Goal: Task Accomplishment & Management: Manage account settings

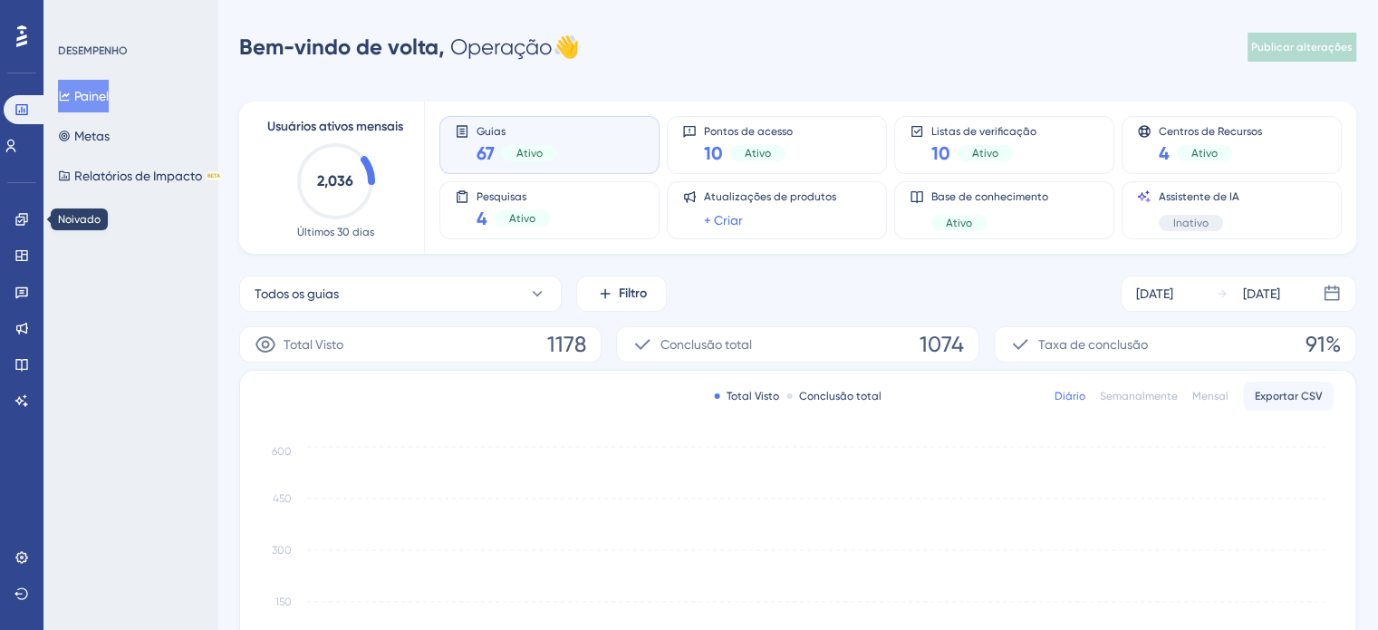
click at [14, 228] on div "Noivado" at bounding box center [21, 219] width 14 height 29
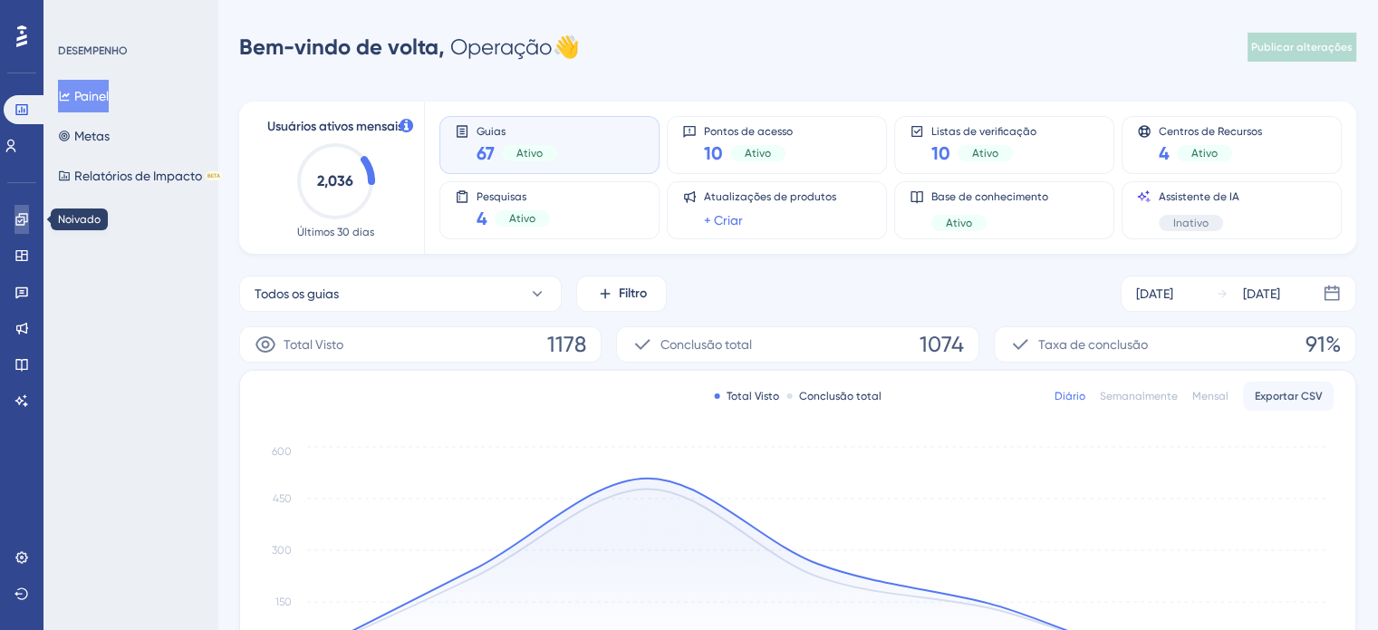
click at [14, 220] on link at bounding box center [21, 219] width 14 height 29
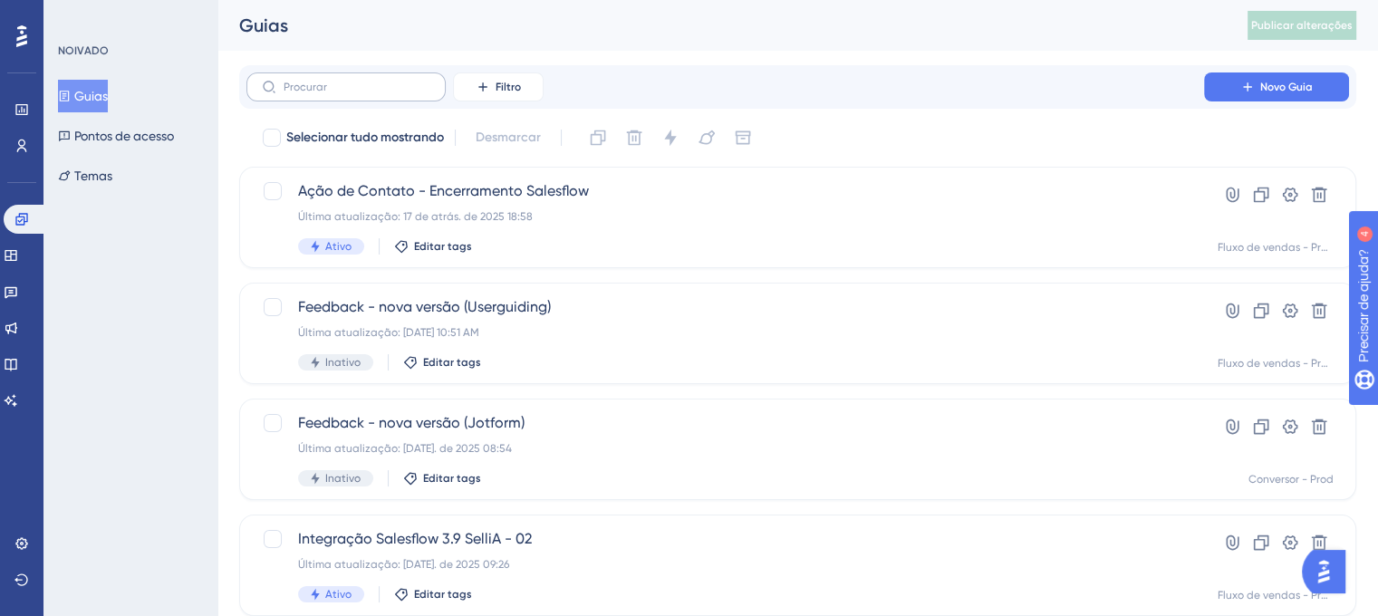
click at [364, 77] on label at bounding box center [345, 86] width 199 height 29
click at [364, 81] on input "text" at bounding box center [357, 87] width 147 height 13
type input "c"
type input "n"
click at [429, 249] on font "Editar tags" at bounding box center [443, 246] width 58 height 13
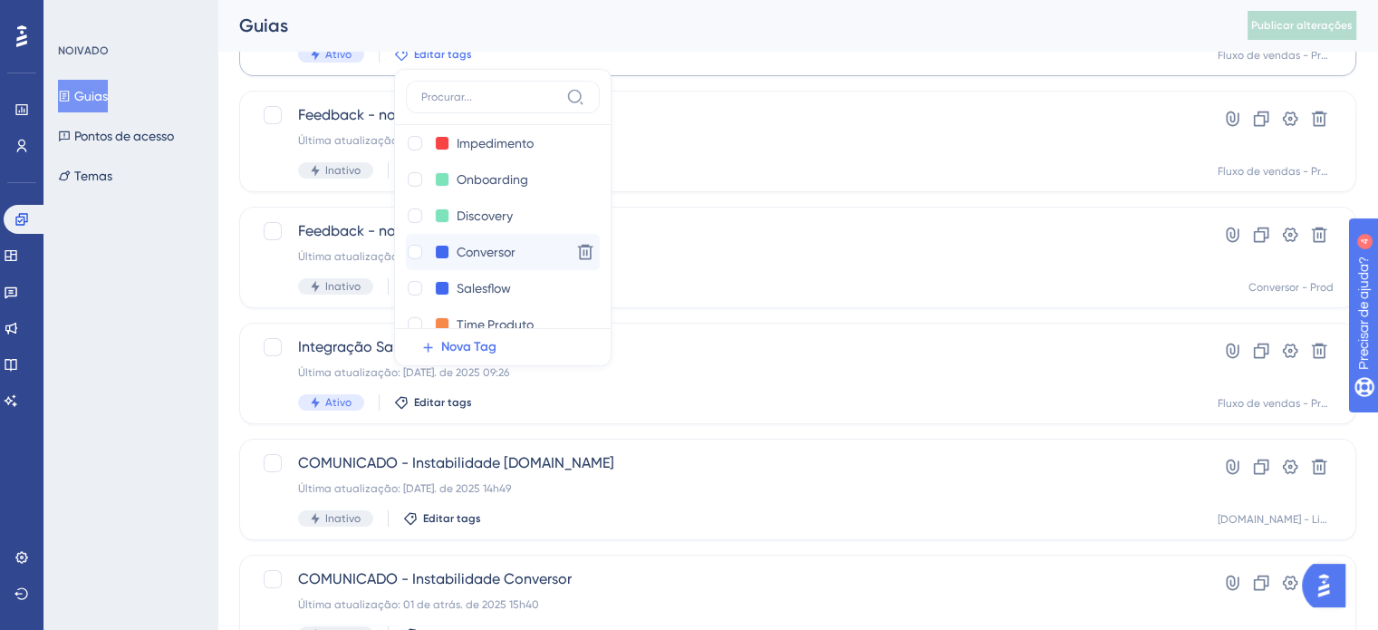
scroll to position [272, 0]
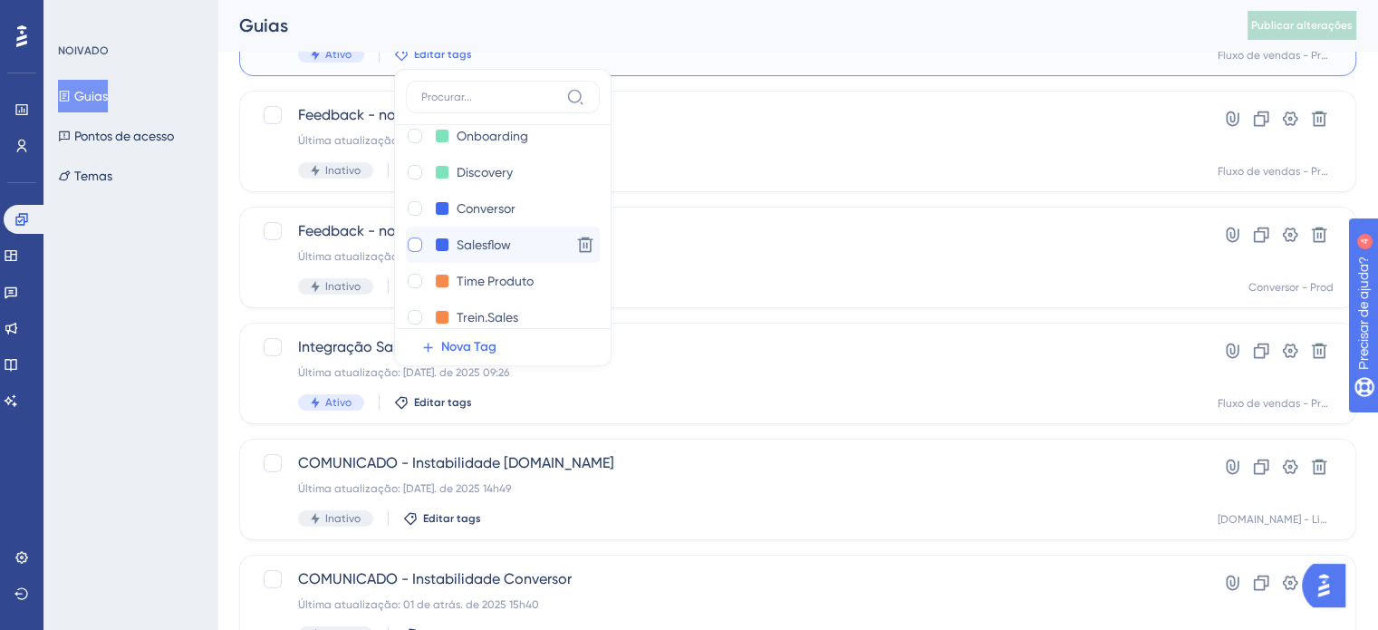
click at [415, 245] on div at bounding box center [415, 244] width 14 height 14
checkbox input "true"
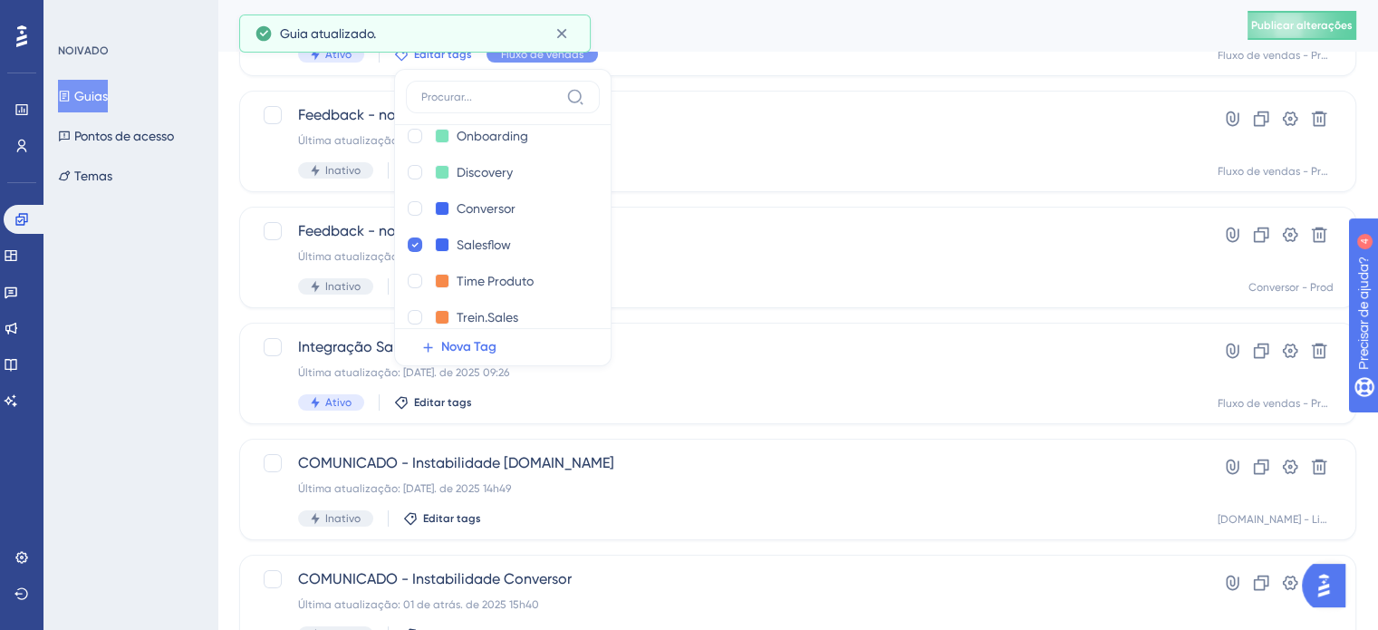
click at [164, 300] on div "NOIVADO Guias Pontos de acesso Temas" at bounding box center [130, 315] width 174 height 630
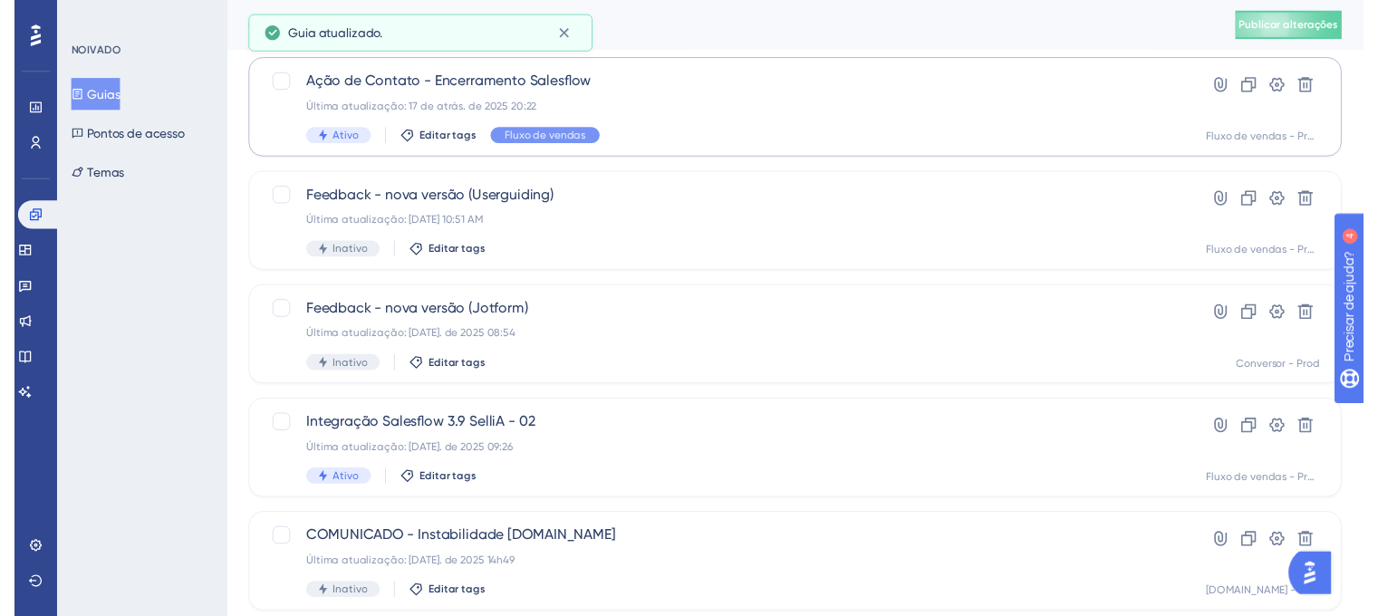
scroll to position [11, 0]
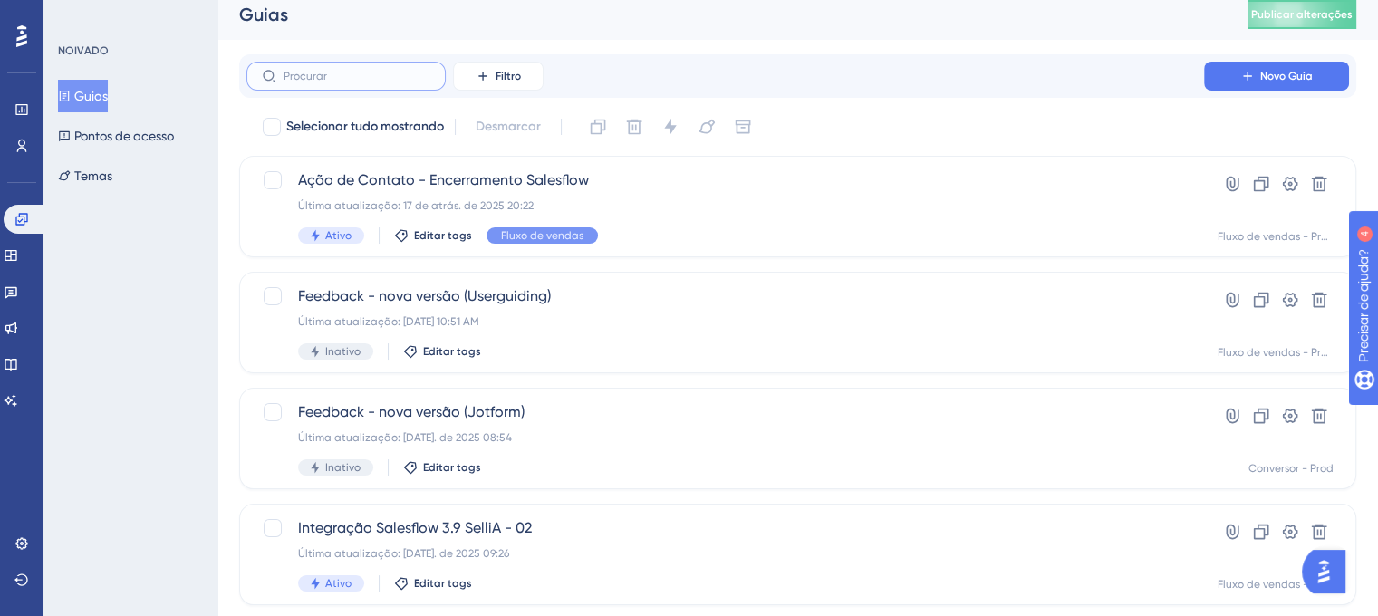
click at [351, 70] on input "text" at bounding box center [357, 76] width 147 height 13
type input "ims"
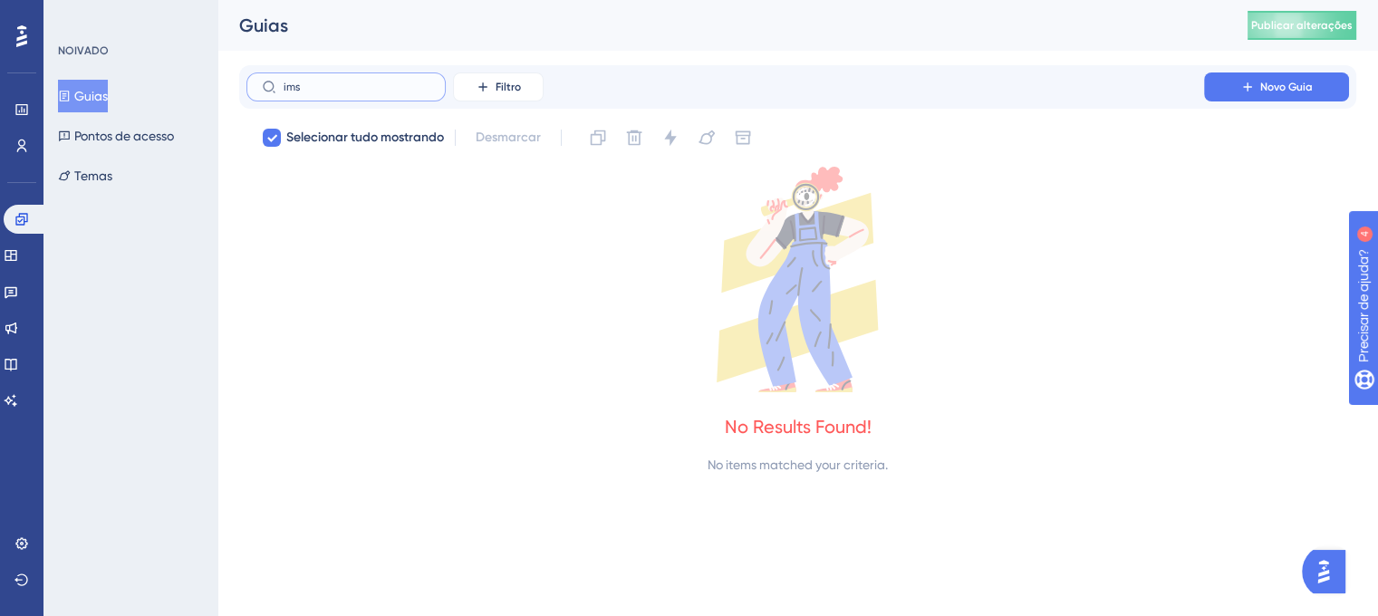
checkbox input "true"
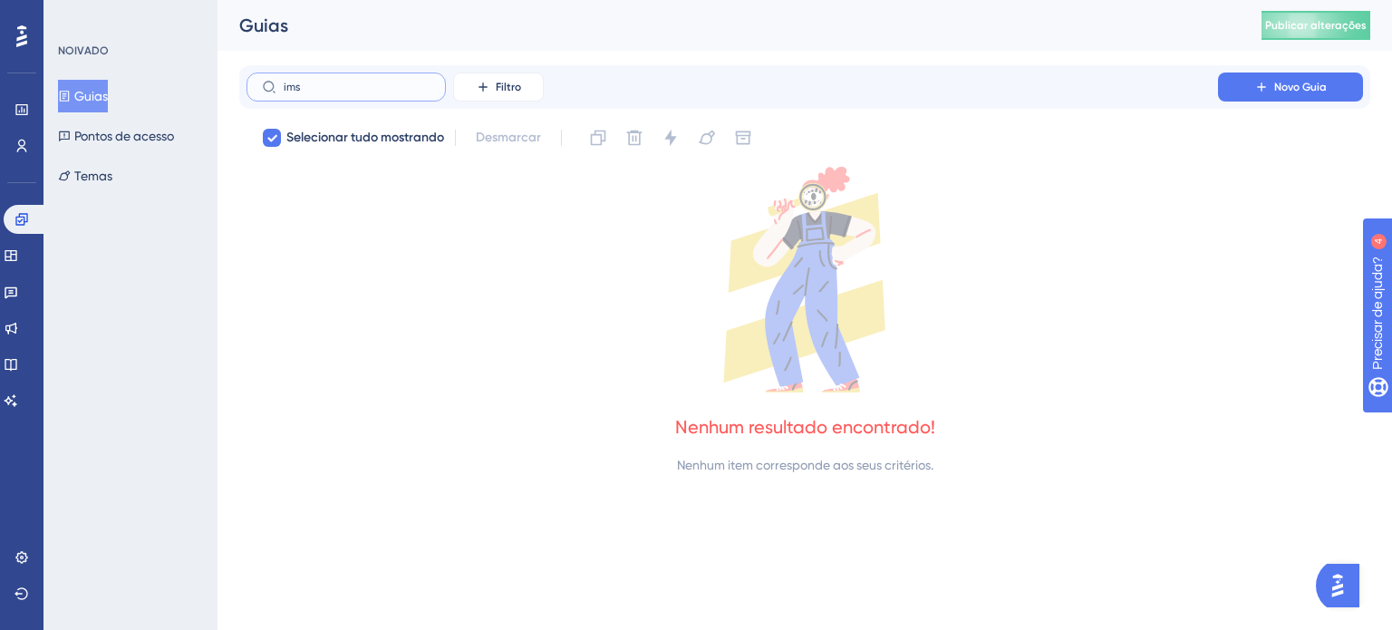
type input "im"
checkbox input "false"
type input "i"
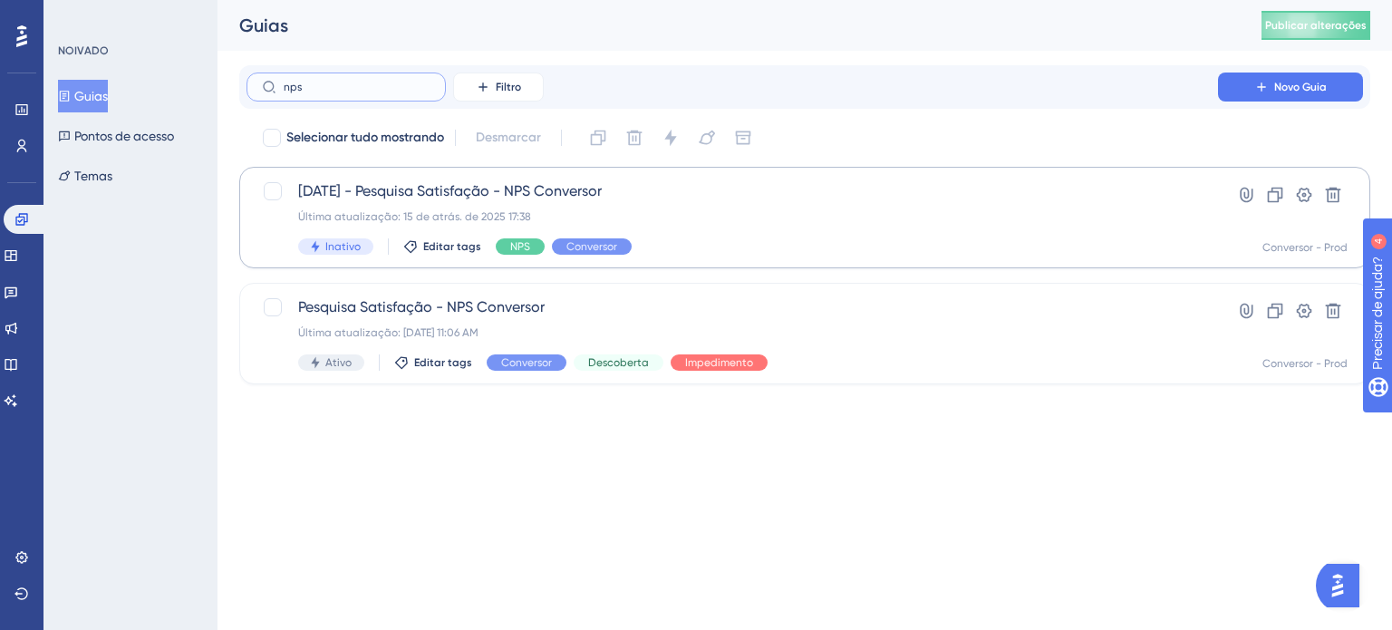
type input "nps"
click at [531, 198] on font "[DATE] - Pesquisa Satisfação - NPS Conversor" at bounding box center [450, 190] width 304 height 17
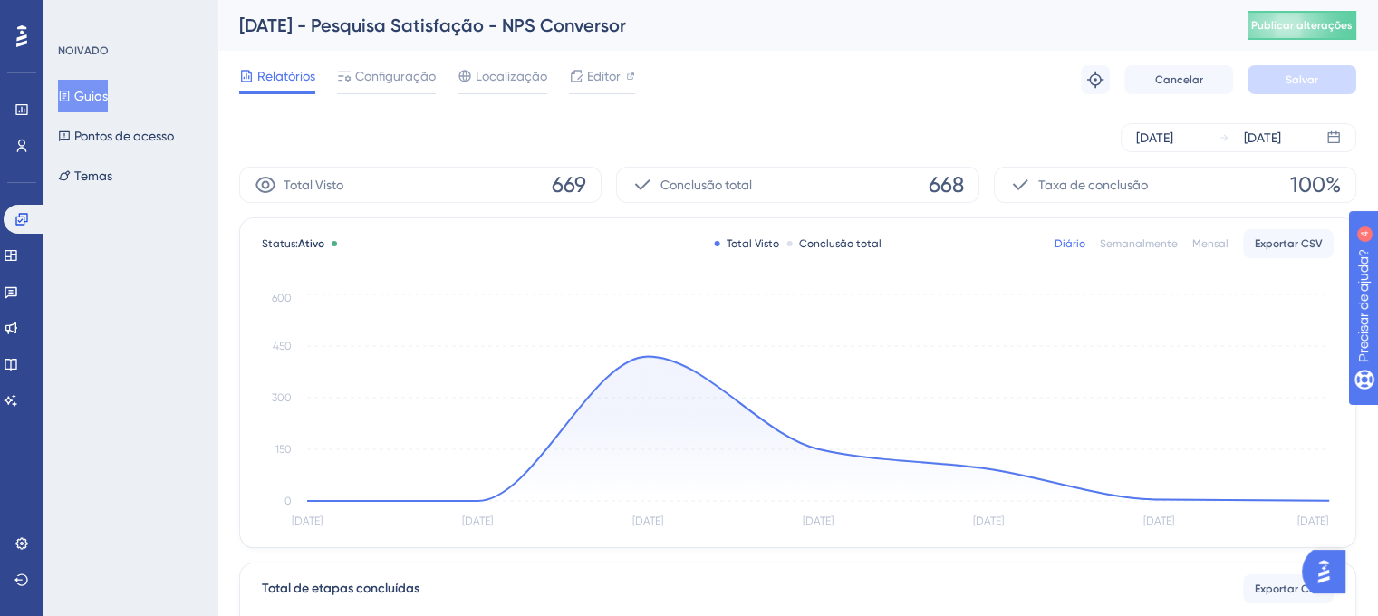
click at [413, 64] on div "Relatórios Configuração Localização Editor Solução de problemas Cancelar Salvar" at bounding box center [797, 80] width 1117 height 58
click at [413, 71] on font "Configuração" at bounding box center [395, 76] width 81 height 14
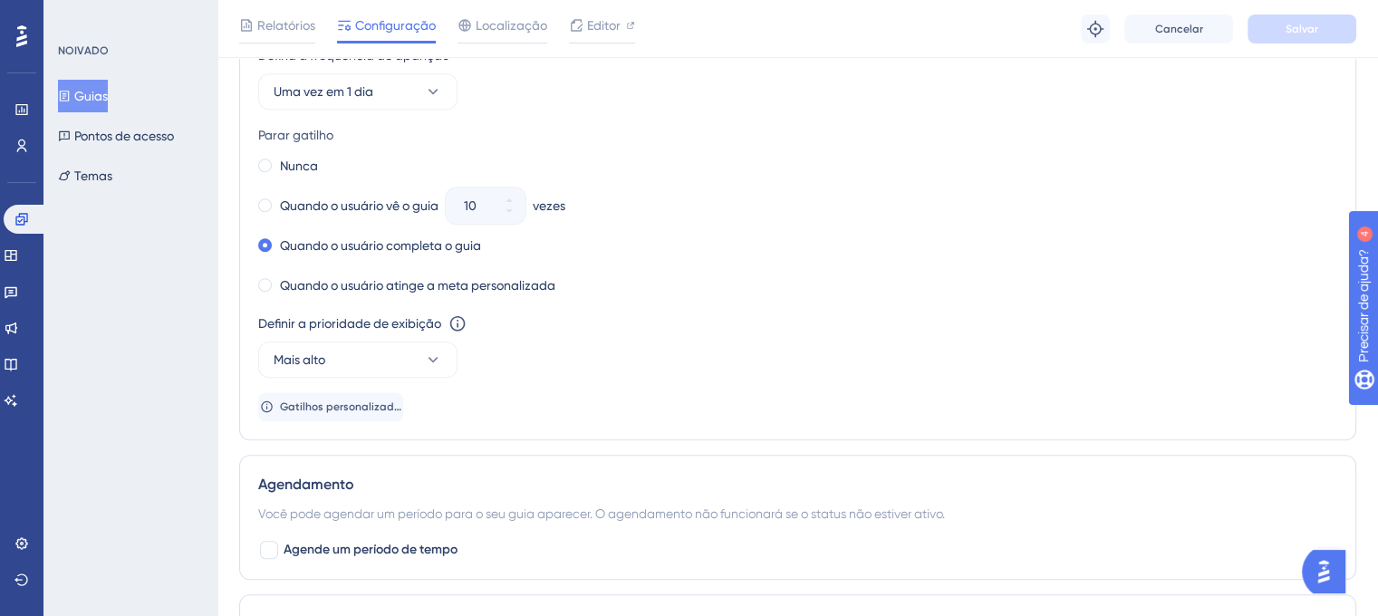
scroll to position [1178, 0]
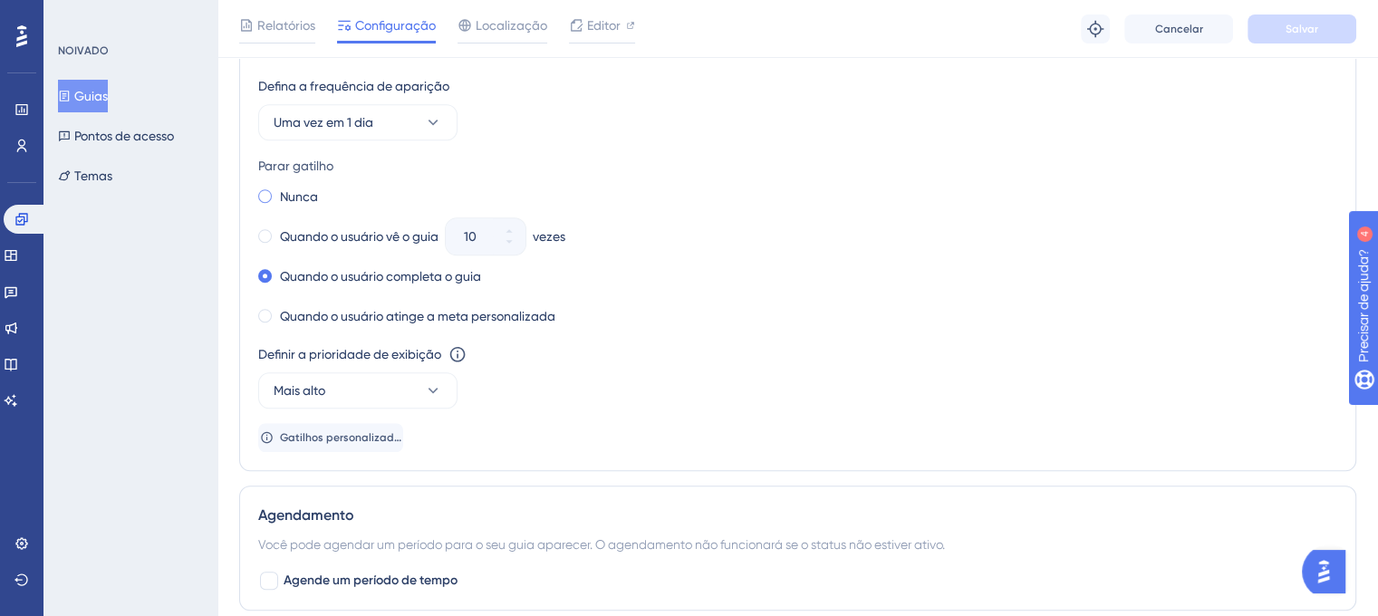
click at [290, 203] on label "Nunca" at bounding box center [299, 197] width 38 height 22
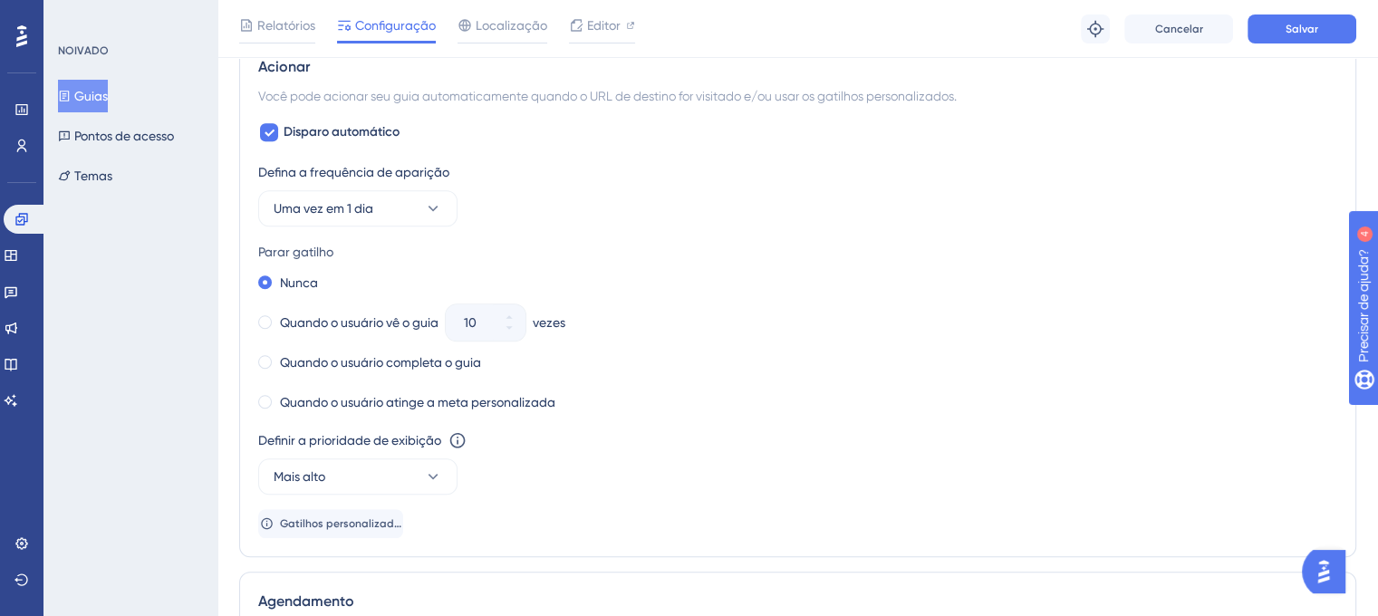
scroll to position [997, 0]
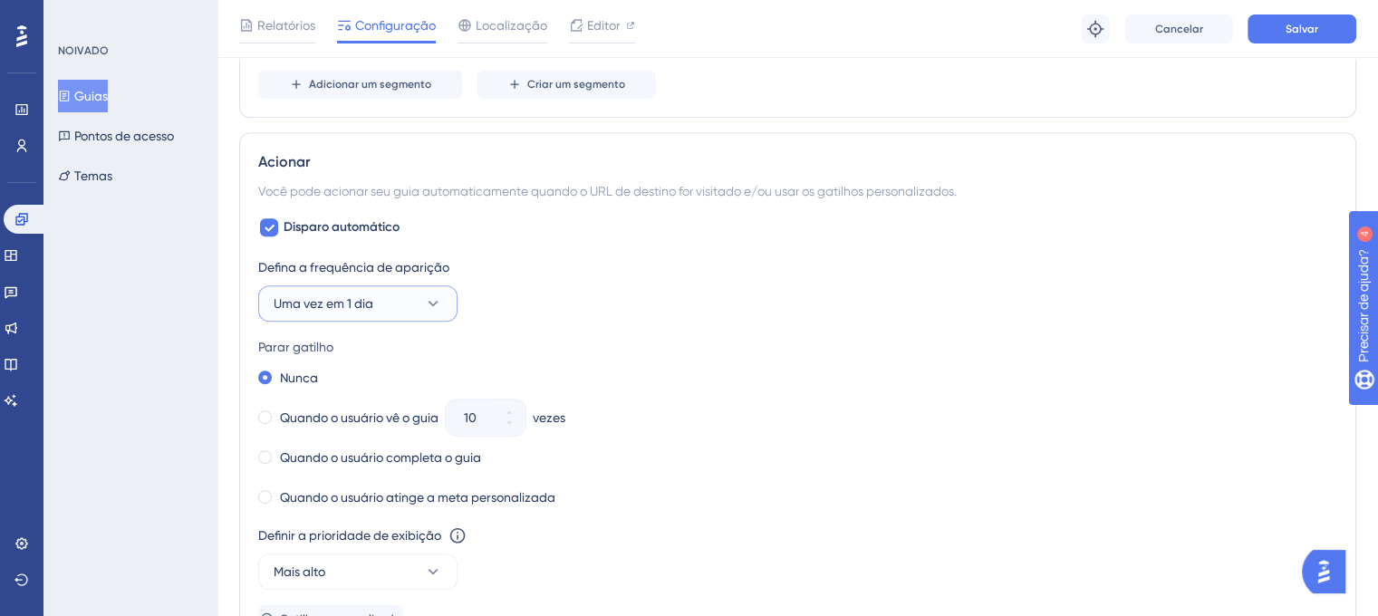
click at [365, 293] on span "Uma vez em 1 dia" at bounding box center [324, 304] width 100 height 22
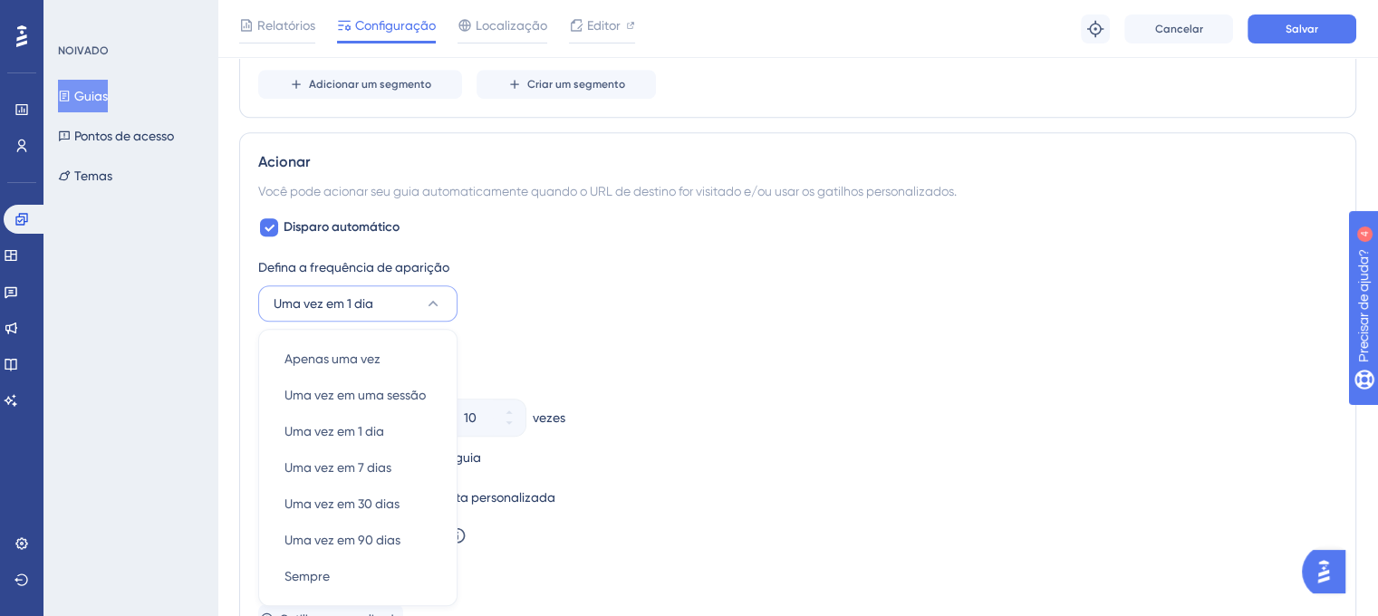
scroll to position [1153, 0]
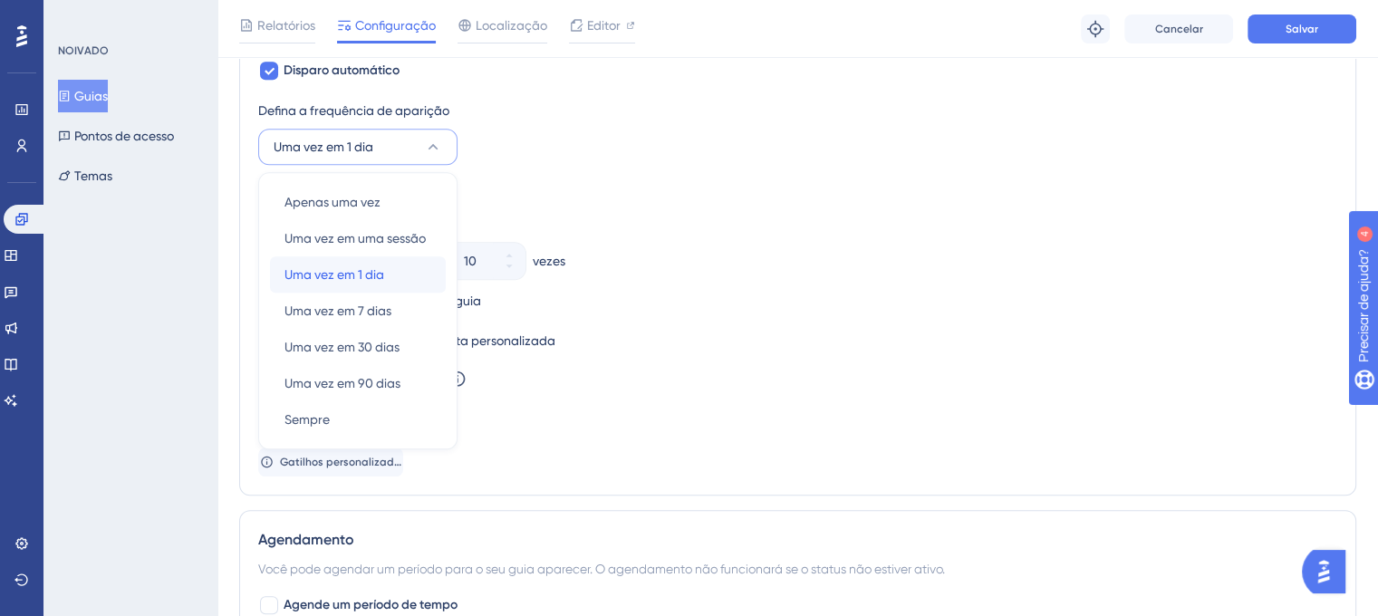
click at [381, 279] on span "Uma vez em 1 dia" at bounding box center [334, 275] width 100 height 22
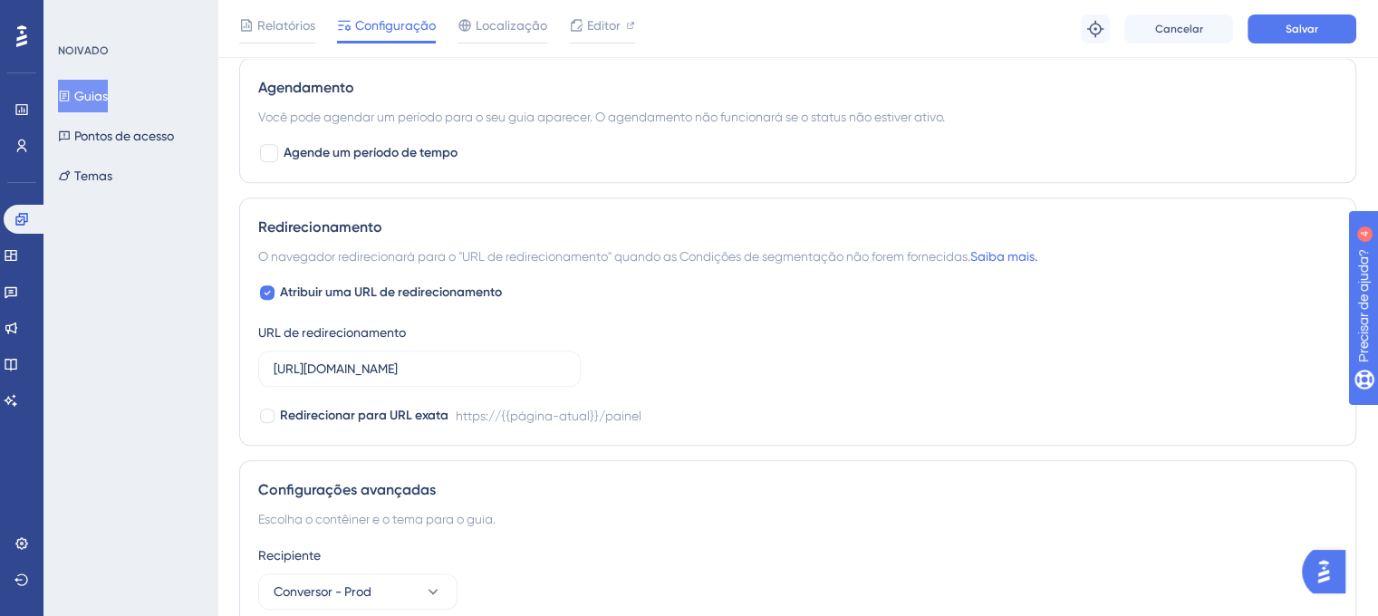
scroll to position [1606, 0]
click at [267, 143] on div at bounding box center [269, 152] width 18 height 18
checkbox input "true"
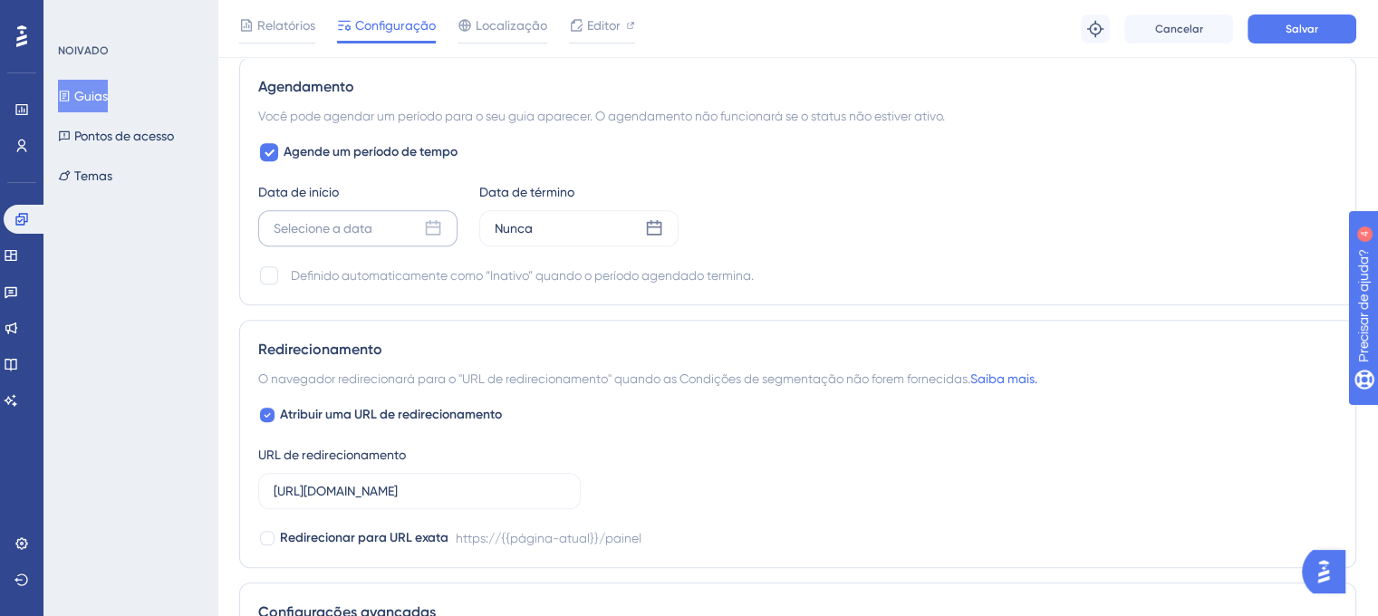
click at [386, 220] on div "Selecione a data" at bounding box center [357, 228] width 199 height 36
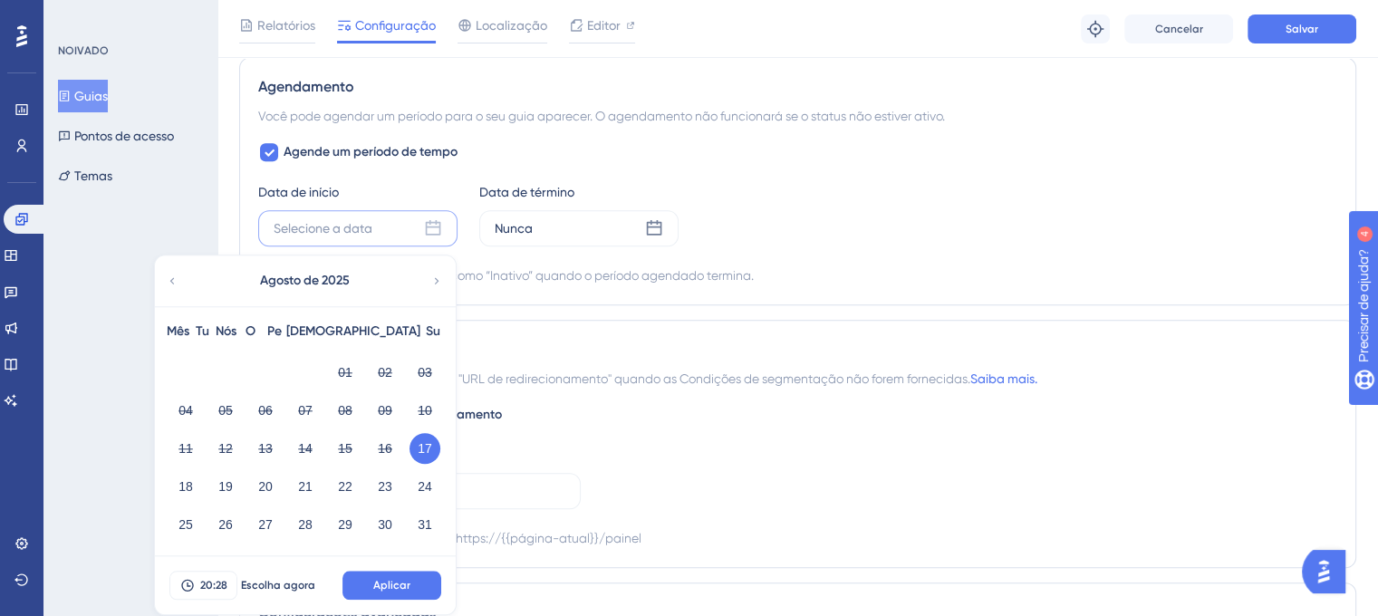
click at [202, 440] on div "11" at bounding box center [186, 448] width 40 height 34
click at [421, 441] on font "17" at bounding box center [425, 448] width 14 height 14
click at [410, 581] on button "Aplicar" at bounding box center [391, 585] width 99 height 29
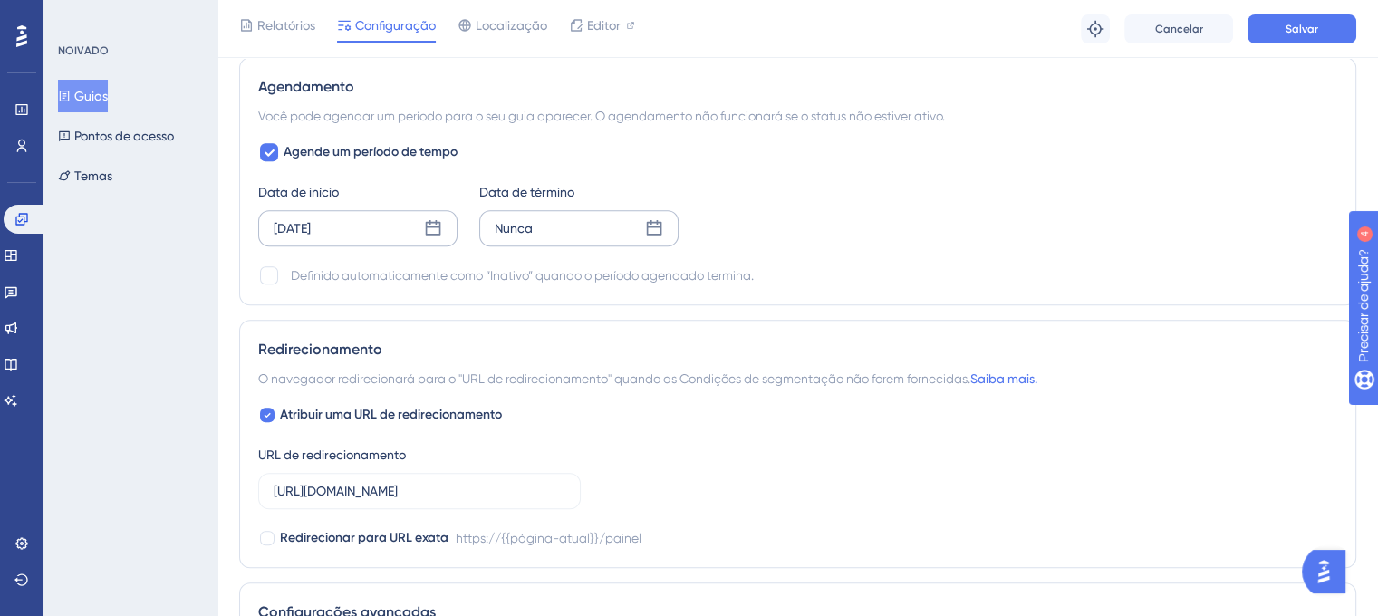
click at [662, 226] on icon at bounding box center [654, 228] width 18 height 18
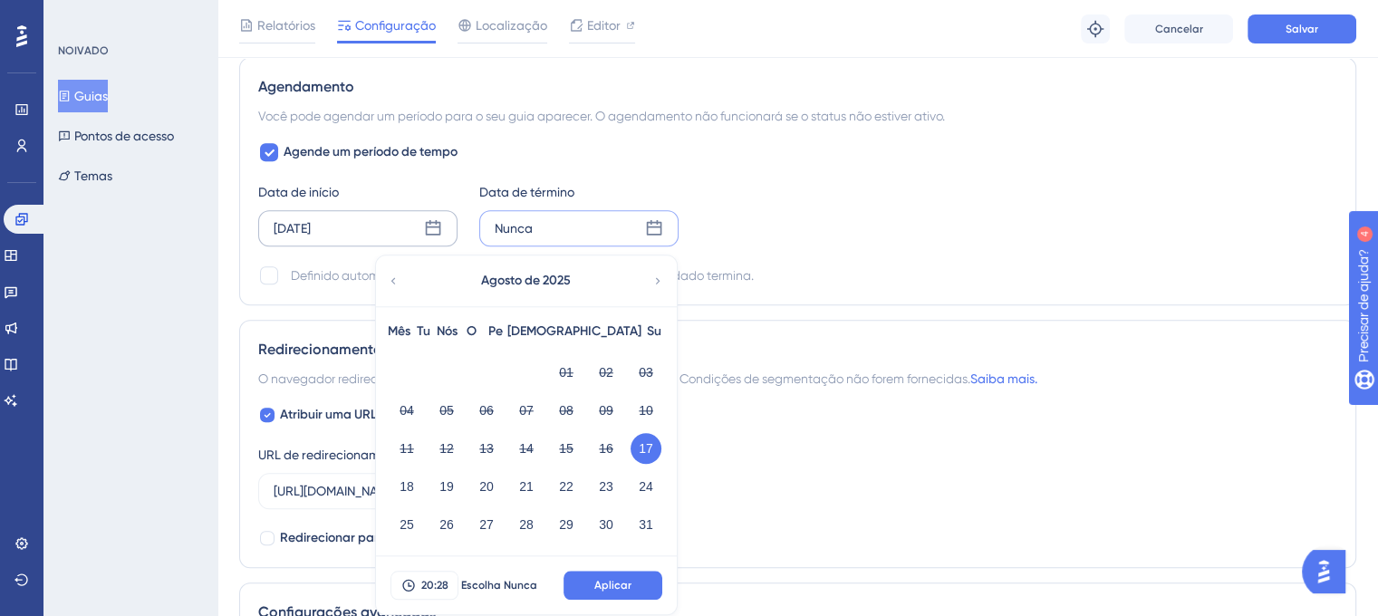
click at [655, 273] on icon at bounding box center [657, 281] width 13 height 16
click at [602, 405] on font "13" at bounding box center [606, 410] width 14 height 14
click at [584, 579] on button "Aplicar" at bounding box center [613, 585] width 99 height 29
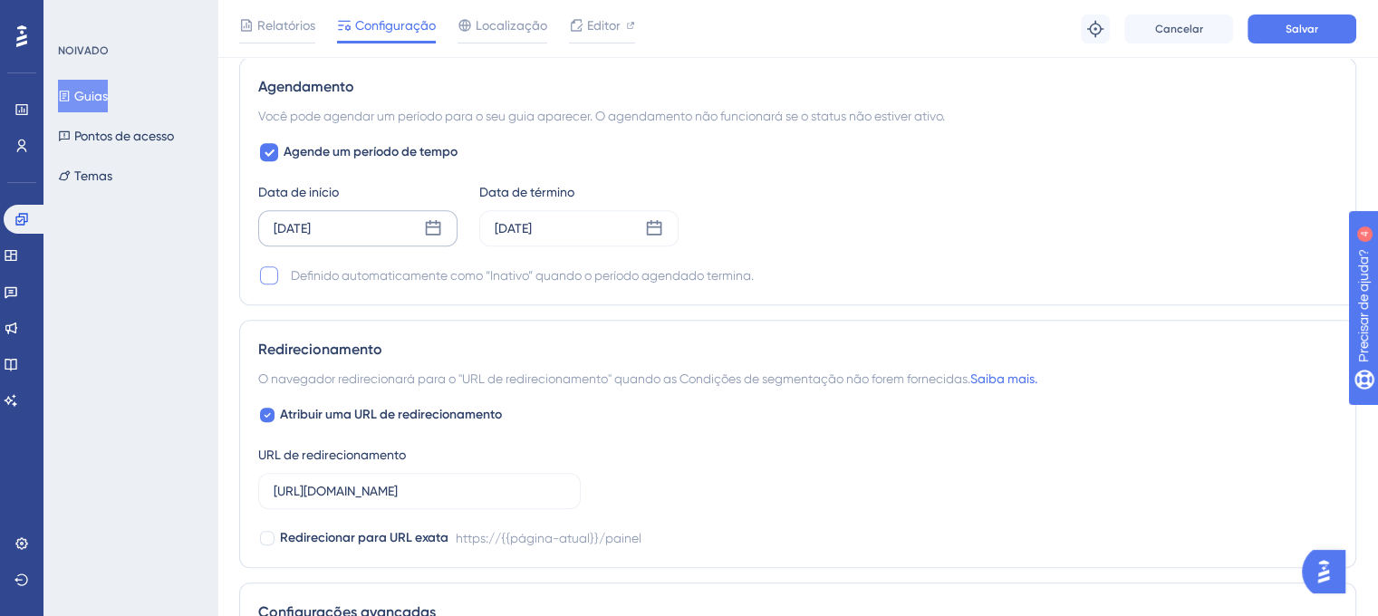
click at [269, 276] on div at bounding box center [269, 275] width 18 height 18
checkbox input "true"
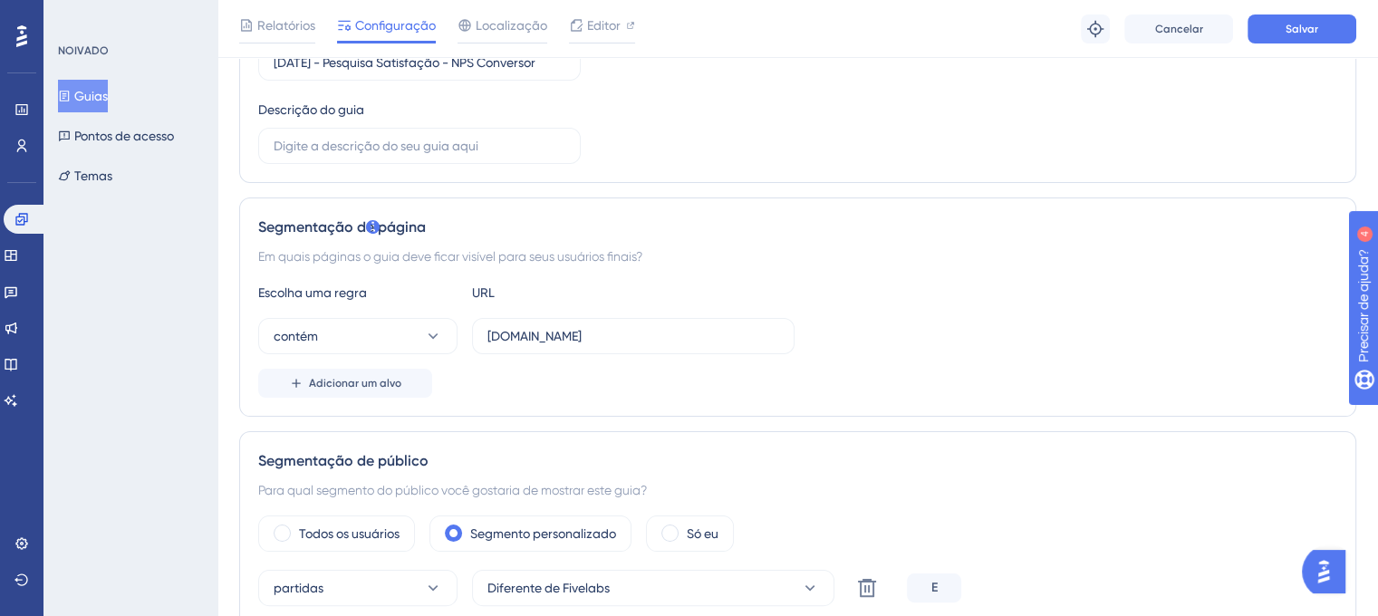
scroll to position [0, 0]
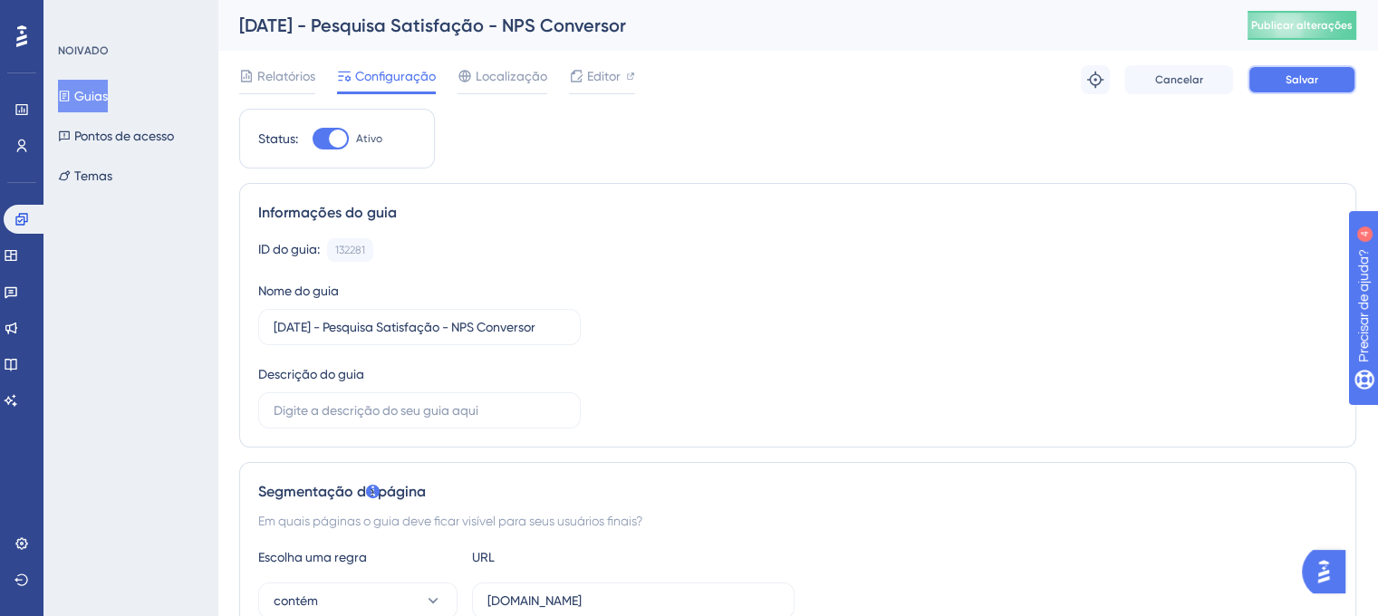
click at [1313, 83] on font "Salvar" at bounding box center [1302, 79] width 33 height 13
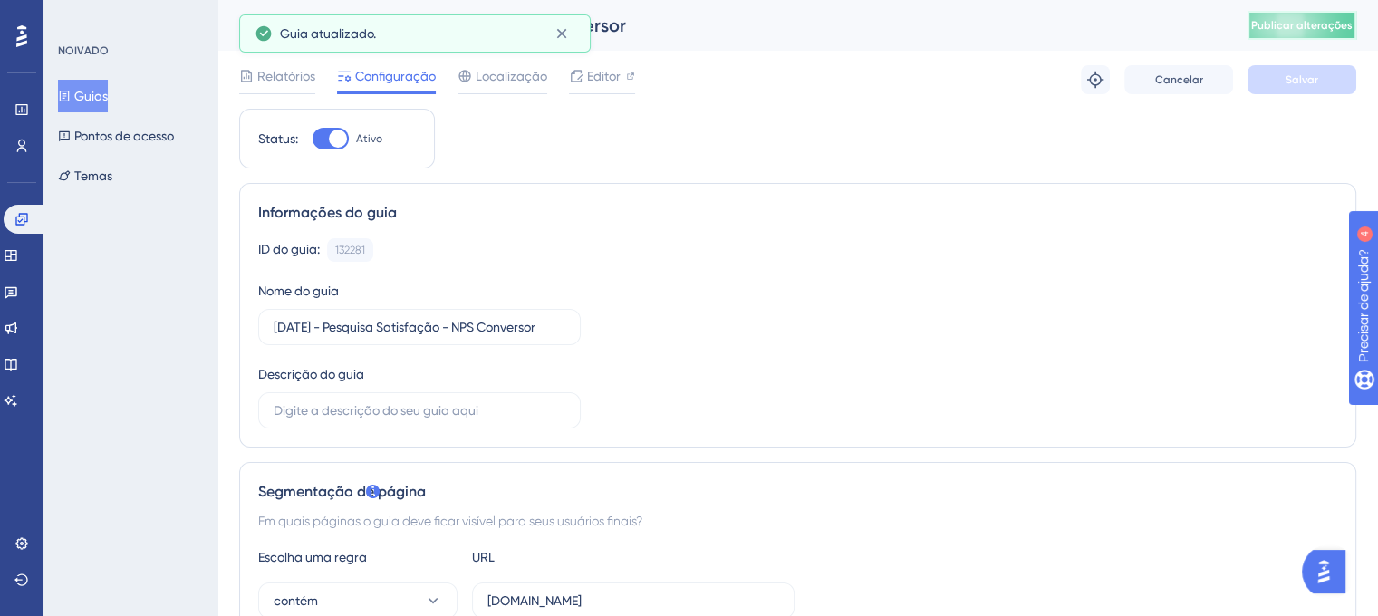
click at [1300, 20] on font "Publicar alterações" at bounding box center [1301, 25] width 101 height 13
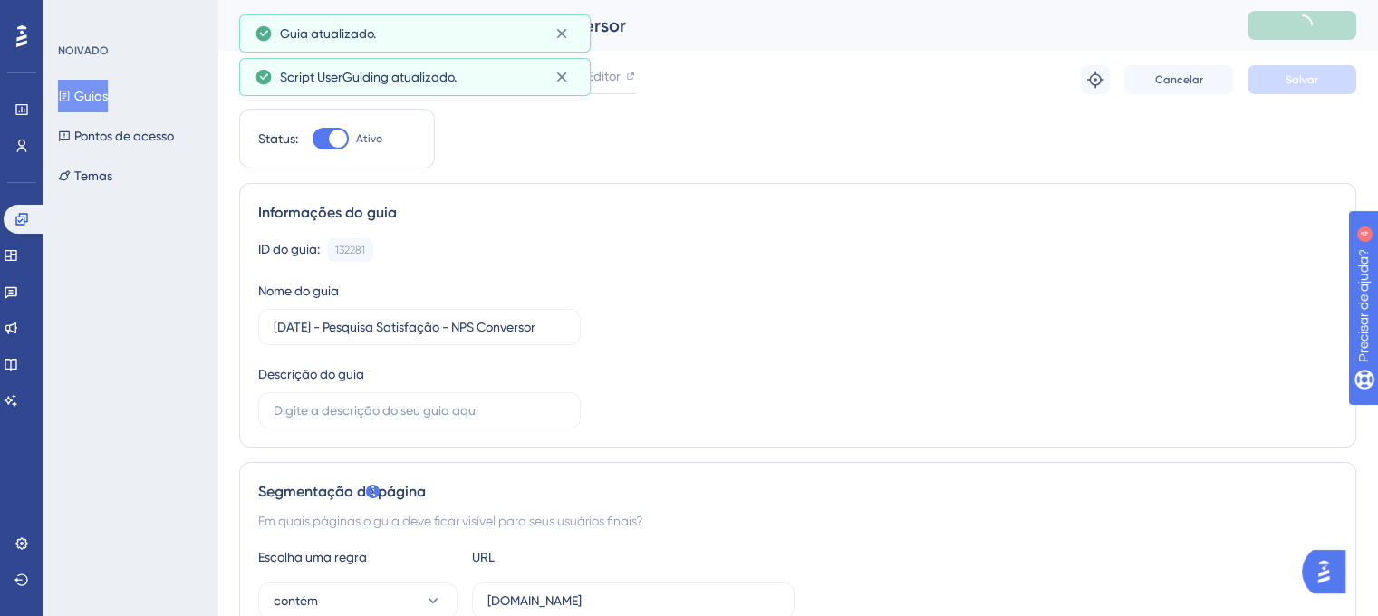
click at [588, 72] on div "Script UserGuiding atualizado." at bounding box center [415, 77] width 352 height 38
